Goal: Information Seeking & Learning: Learn about a topic

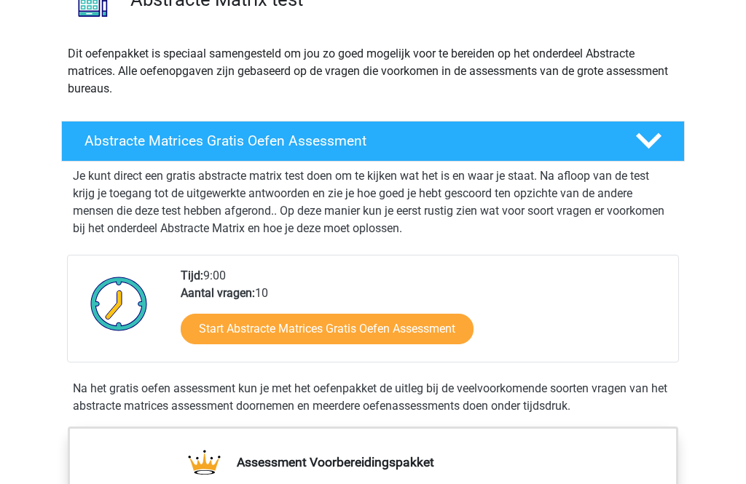
scroll to position [249, 0]
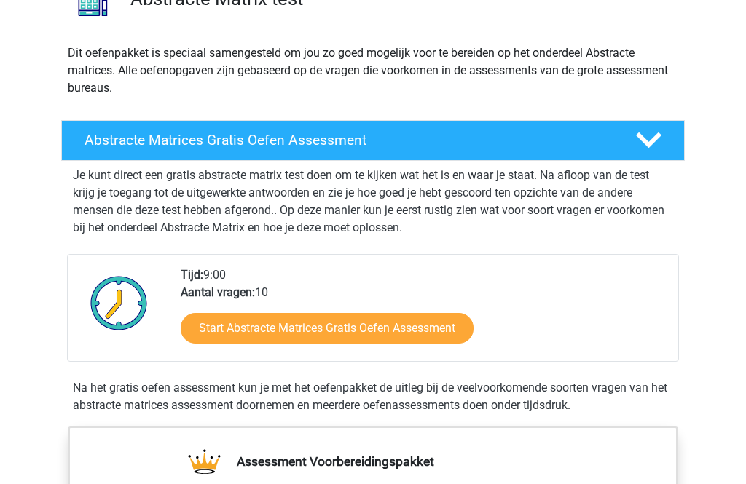
click at [381, 333] on link "Start Abstracte Matrices Gratis Oefen Assessment" at bounding box center [327, 329] width 293 height 31
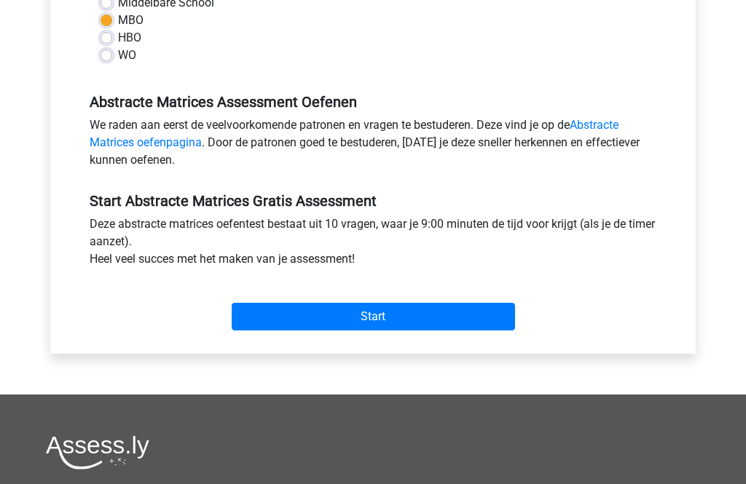
scroll to position [371, 0]
click at [410, 310] on input "Start" at bounding box center [373, 317] width 283 height 28
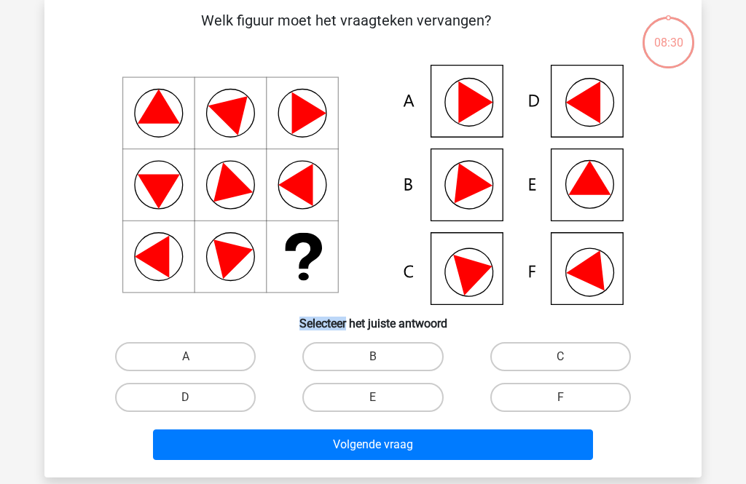
scroll to position [80, 0]
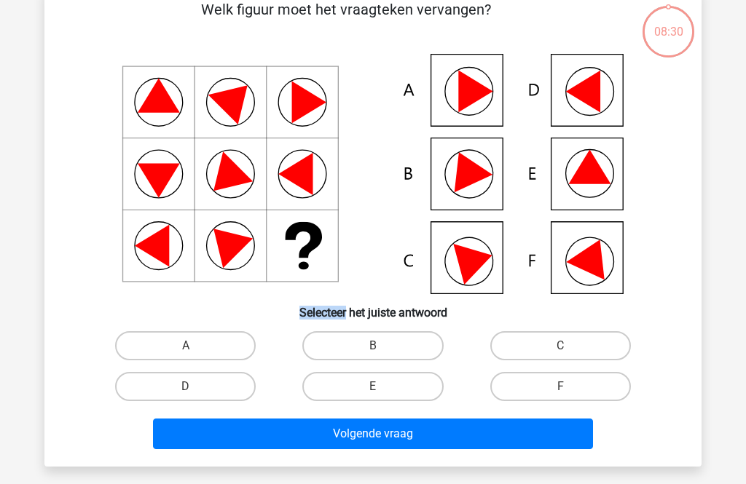
click at [382, 387] on label "E" at bounding box center [372, 386] width 141 height 29
click at [382, 387] on input "E" at bounding box center [377, 391] width 9 height 9
radio input "true"
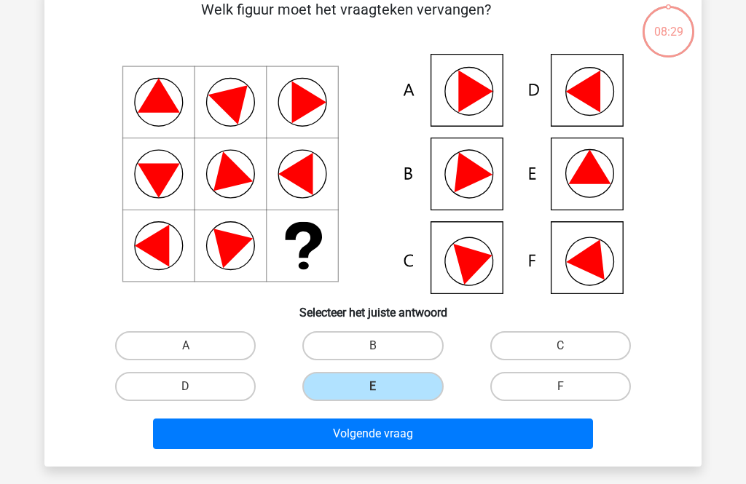
click at [380, 435] on button "Volgende vraag" at bounding box center [373, 434] width 440 height 31
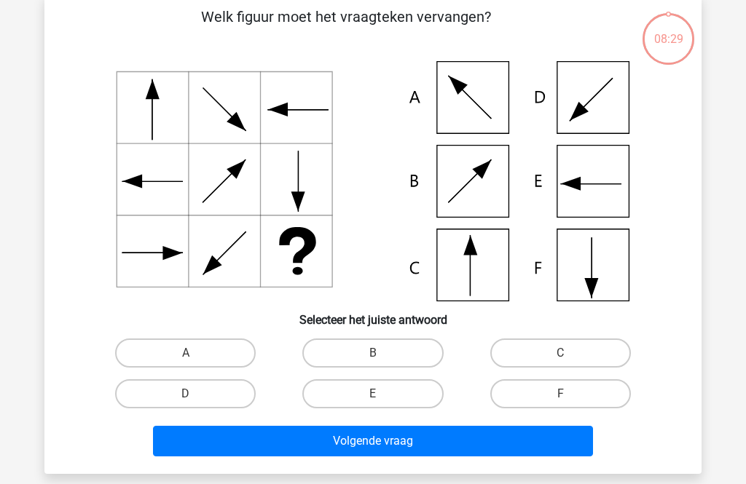
scroll to position [67, 0]
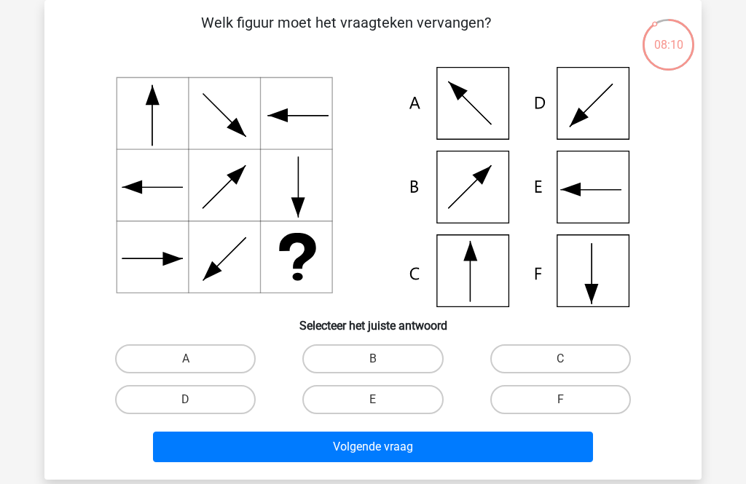
click at [379, 361] on input "B" at bounding box center [377, 363] width 9 height 9
radio input "true"
click at [389, 447] on button "Volgende vraag" at bounding box center [373, 447] width 440 height 31
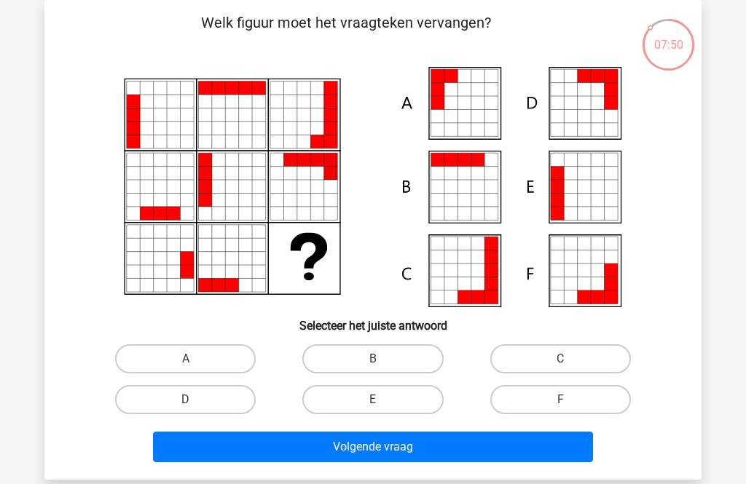
click at [219, 359] on label "A" at bounding box center [185, 358] width 141 height 29
click at [195, 359] on input "A" at bounding box center [190, 363] width 9 height 9
radio input "true"
click at [392, 450] on button "Volgende vraag" at bounding box center [373, 447] width 440 height 31
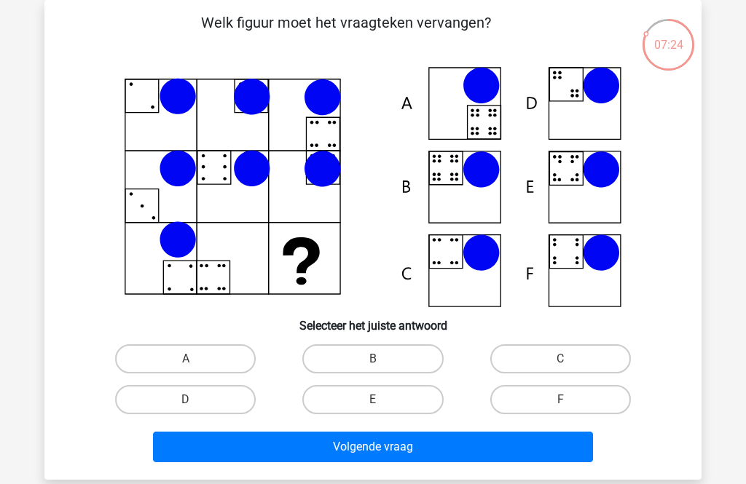
click at [392, 395] on label "E" at bounding box center [372, 399] width 141 height 29
click at [382, 400] on input "E" at bounding box center [377, 404] width 9 height 9
radio input "true"
click at [396, 440] on button "Volgende vraag" at bounding box center [373, 447] width 440 height 31
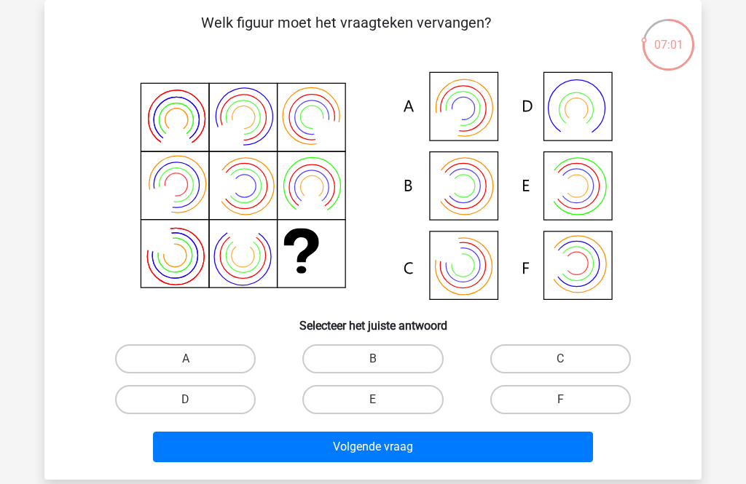
click at [542, 354] on label "C" at bounding box center [560, 358] width 141 height 29
click at [560, 359] on input "C" at bounding box center [564, 363] width 9 height 9
radio input "true"
click at [434, 443] on button "Volgende vraag" at bounding box center [373, 447] width 440 height 31
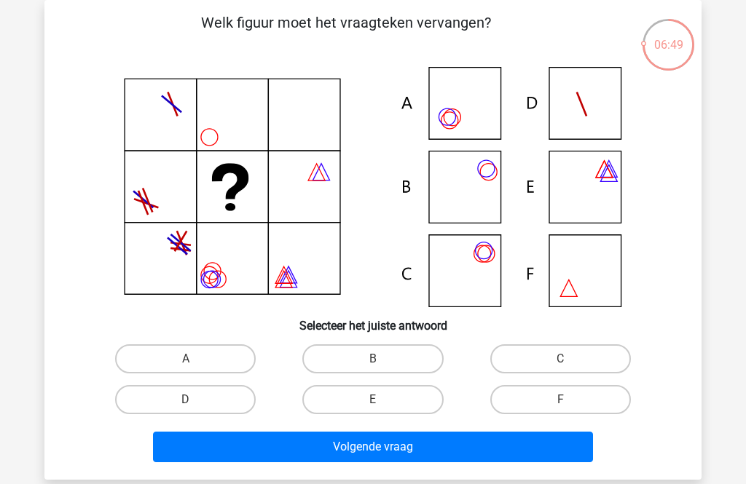
click at [399, 355] on label "B" at bounding box center [372, 358] width 141 height 29
click at [382, 359] on input "B" at bounding box center [377, 363] width 9 height 9
radio input "true"
click at [392, 446] on button "Volgende vraag" at bounding box center [373, 447] width 440 height 31
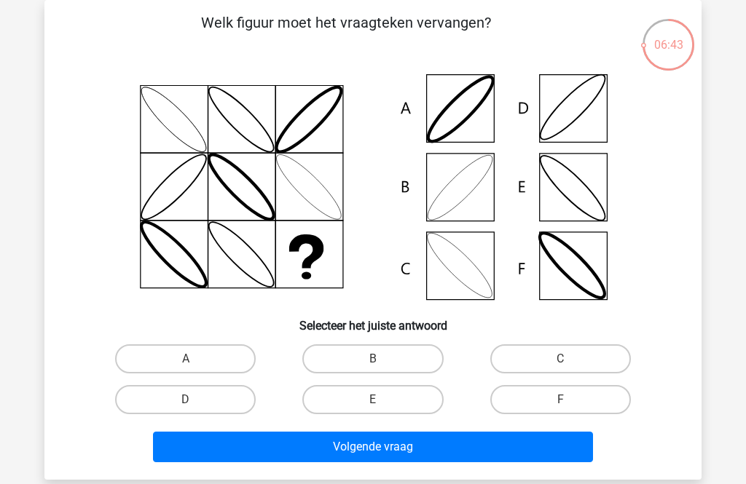
click at [406, 349] on label "B" at bounding box center [372, 358] width 141 height 29
click at [382, 359] on input "B" at bounding box center [377, 363] width 9 height 9
radio input "true"
click at [401, 458] on button "Volgende vraag" at bounding box center [373, 447] width 440 height 31
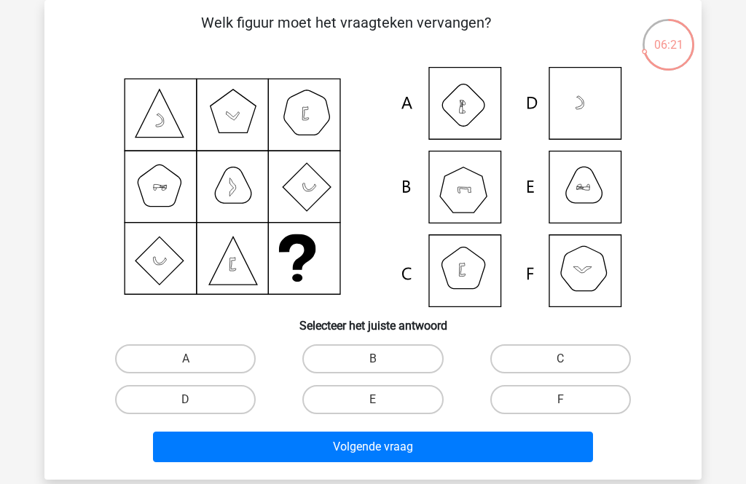
click at [585, 276] on icon at bounding box center [372, 187] width 587 height 240
click at [554, 398] on label "F" at bounding box center [560, 399] width 141 height 29
click at [560, 400] on input "F" at bounding box center [564, 404] width 9 height 9
radio input "true"
click at [481, 449] on button "Volgende vraag" at bounding box center [373, 447] width 440 height 31
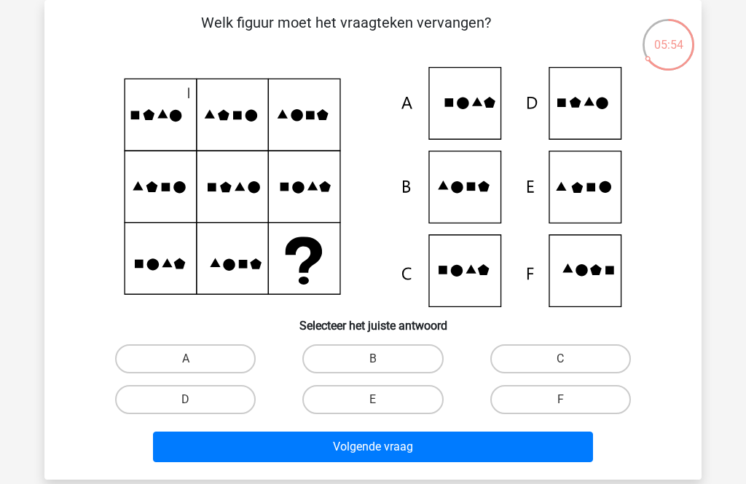
click at [411, 395] on label "E" at bounding box center [372, 399] width 141 height 29
click at [382, 400] on input "E" at bounding box center [377, 404] width 9 height 9
radio input "true"
click at [405, 446] on button "Volgende vraag" at bounding box center [373, 447] width 440 height 31
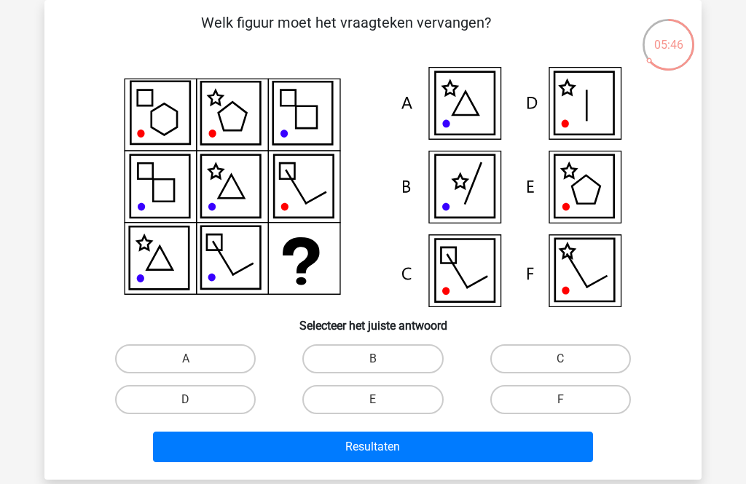
click at [192, 351] on label "A" at bounding box center [185, 358] width 141 height 29
click at [192, 359] on input "A" at bounding box center [190, 363] width 9 height 9
radio input "true"
click at [387, 446] on button "Resultaten" at bounding box center [373, 447] width 440 height 31
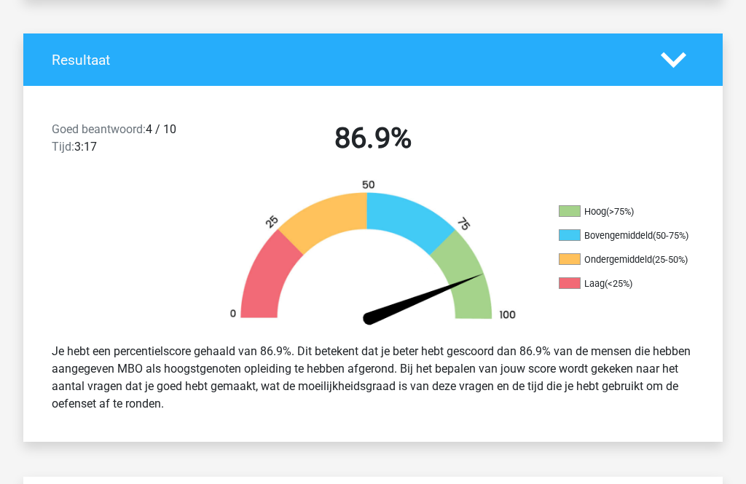
scroll to position [285, 0]
